Goal: Information Seeking & Learning: Learn about a topic

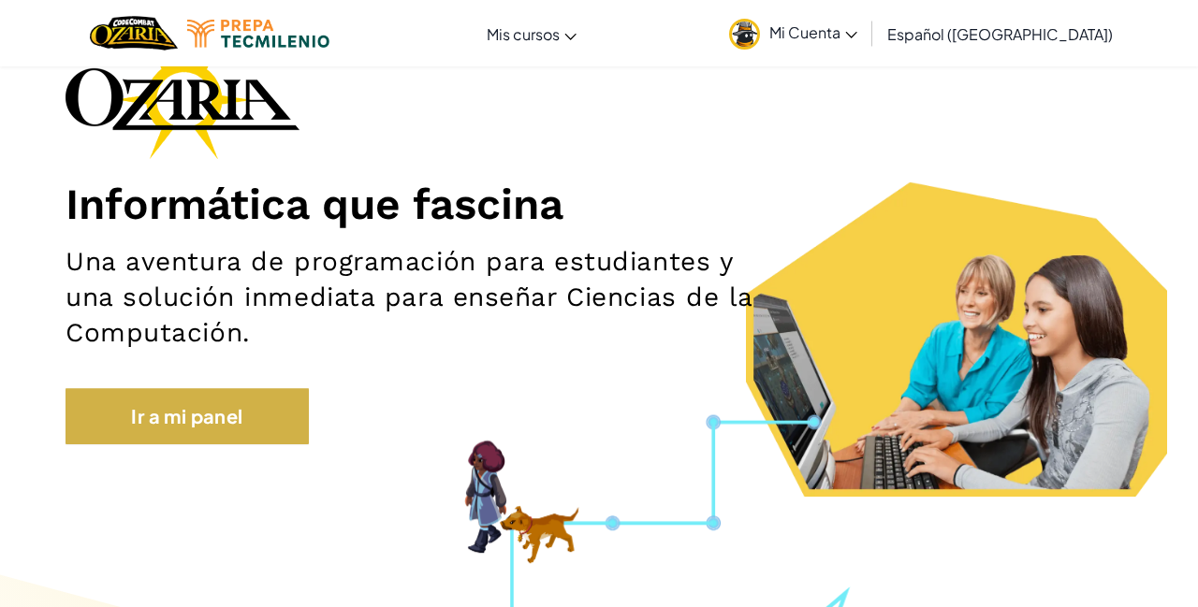
click at [251, 408] on link "Ir a mi panel" at bounding box center [187, 416] width 243 height 56
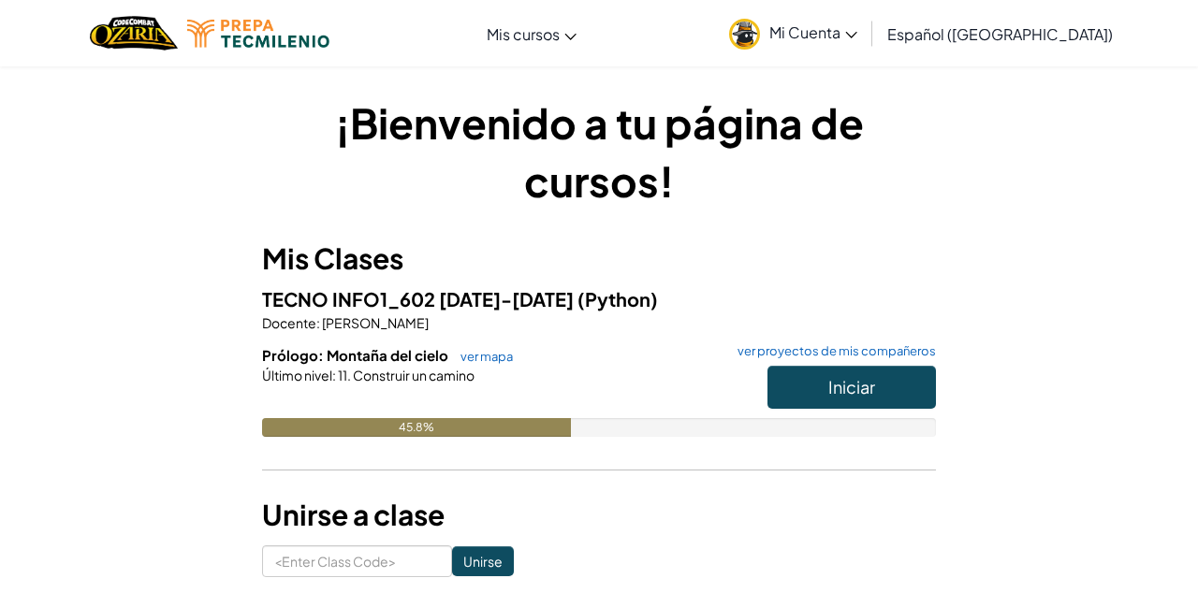
click at [825, 376] on button "Iniciar" at bounding box center [852, 387] width 168 height 43
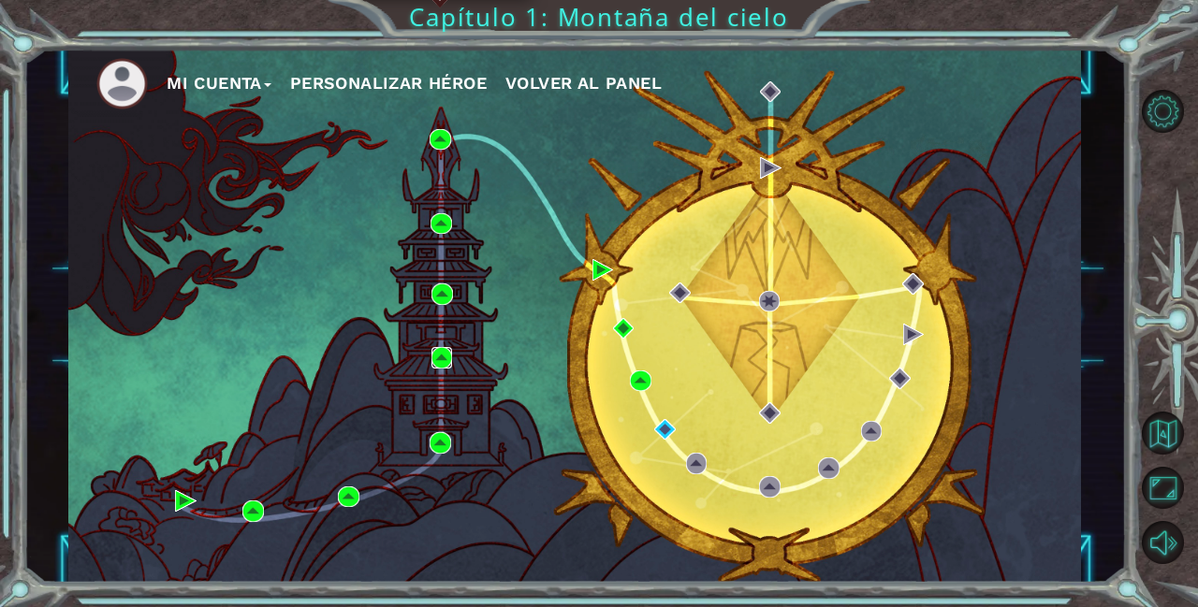
click at [435, 358] on img at bounding box center [443, 358] width 22 height 22
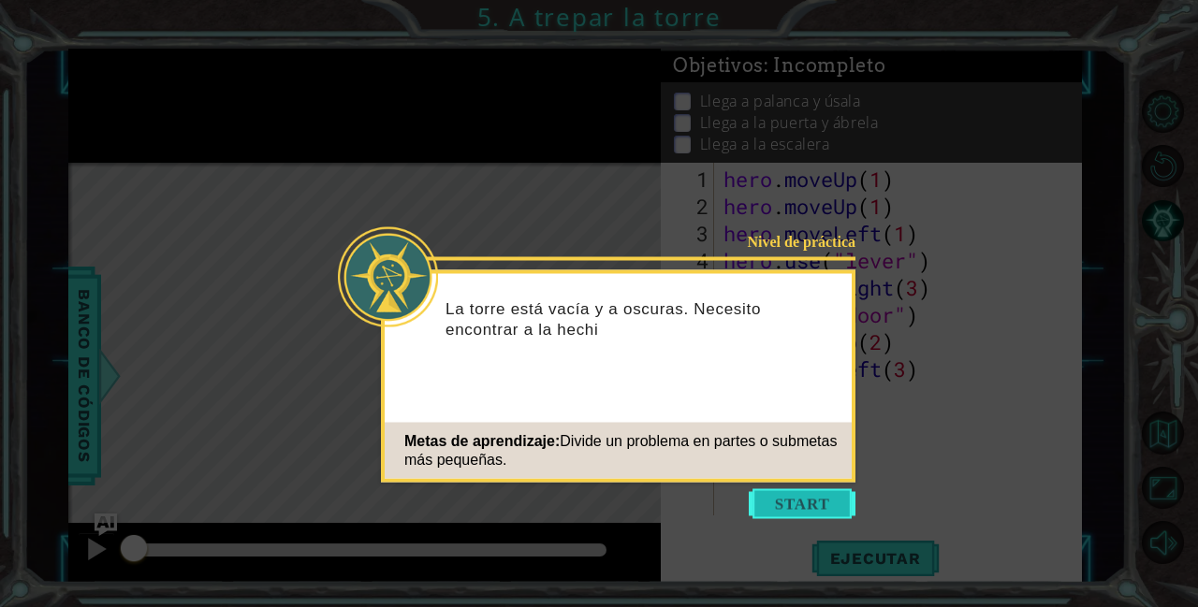
click at [791, 503] on button "Start" at bounding box center [802, 505] width 107 height 30
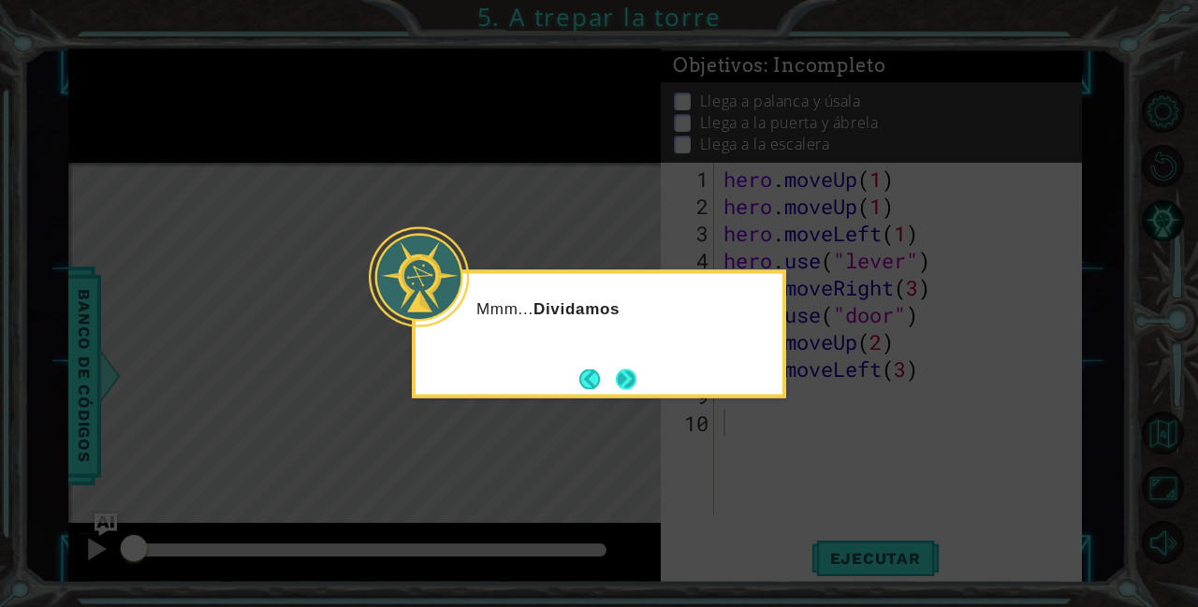
click at [625, 374] on button "Next" at bounding box center [626, 379] width 22 height 22
